Goal: Transaction & Acquisition: Purchase product/service

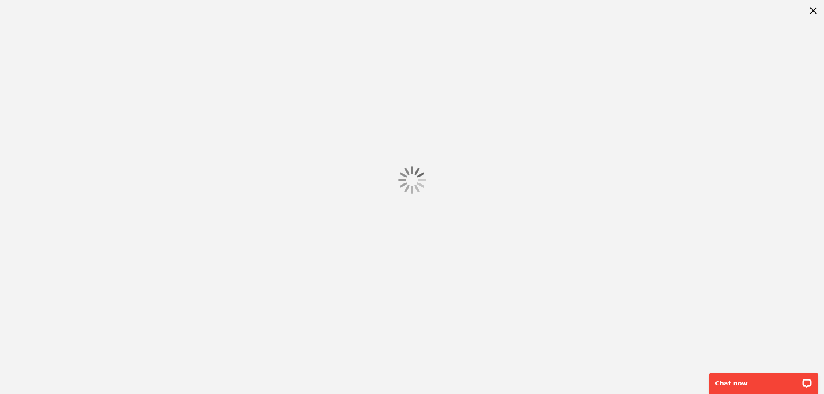
click at [254, 254] on div at bounding box center [412, 180] width 824 height 360
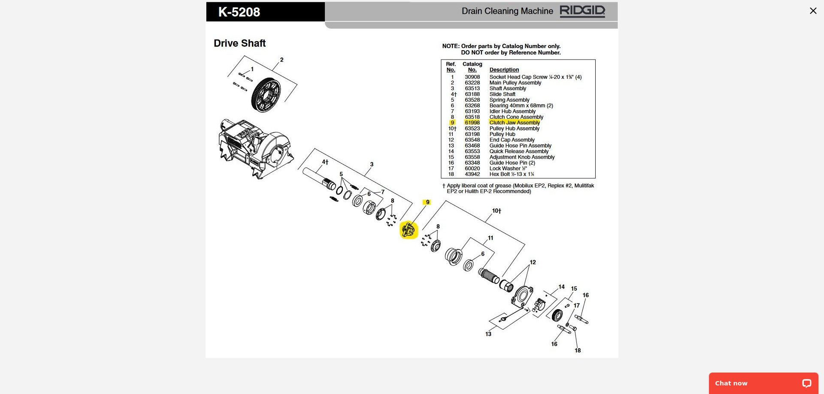
click at [407, 230] on img at bounding box center [411, 180] width 413 height 357
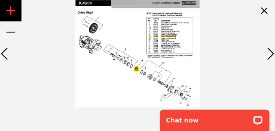
click at [9, 10] on div "Zoom in" at bounding box center [10, 10] width 21 height 21
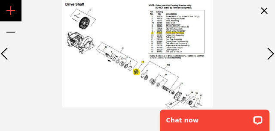
click at [9, 10] on div "Zoom in" at bounding box center [10, 10] width 21 height 21
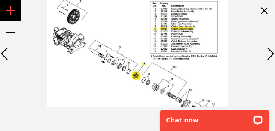
click at [9, 10] on div "Zoom in" at bounding box center [10, 10] width 21 height 21
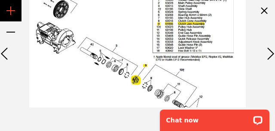
click at [9, 10] on div "Zoom in" at bounding box center [10, 10] width 21 height 21
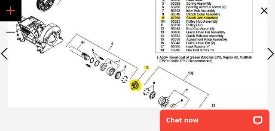
click at [9, 10] on div "Zoom in" at bounding box center [10, 10] width 21 height 21
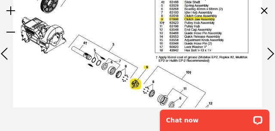
click at [172, 20] on img at bounding box center [137, 53] width 249 height 215
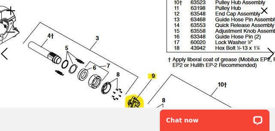
click at [205, 34] on img at bounding box center [137, 54] width 413 height 357
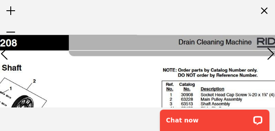
drag, startPoint x: 190, startPoint y: 8, endPoint x: 188, endPoint y: 12, distance: 5.0
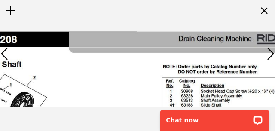
drag, startPoint x: 184, startPoint y: 19, endPoint x: 184, endPoint y: 28, distance: 9.0
